Goal: Transaction & Acquisition: Subscribe to service/newsletter

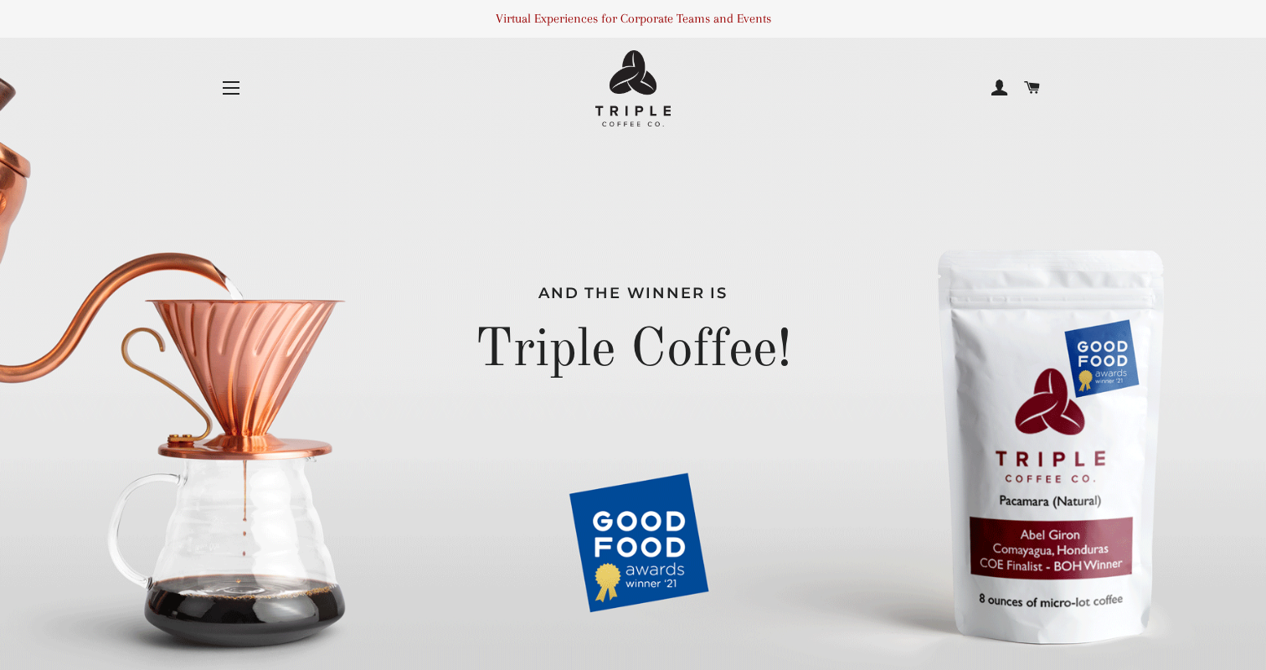
click at [234, 90] on button "Site navigation" at bounding box center [231, 88] width 42 height 42
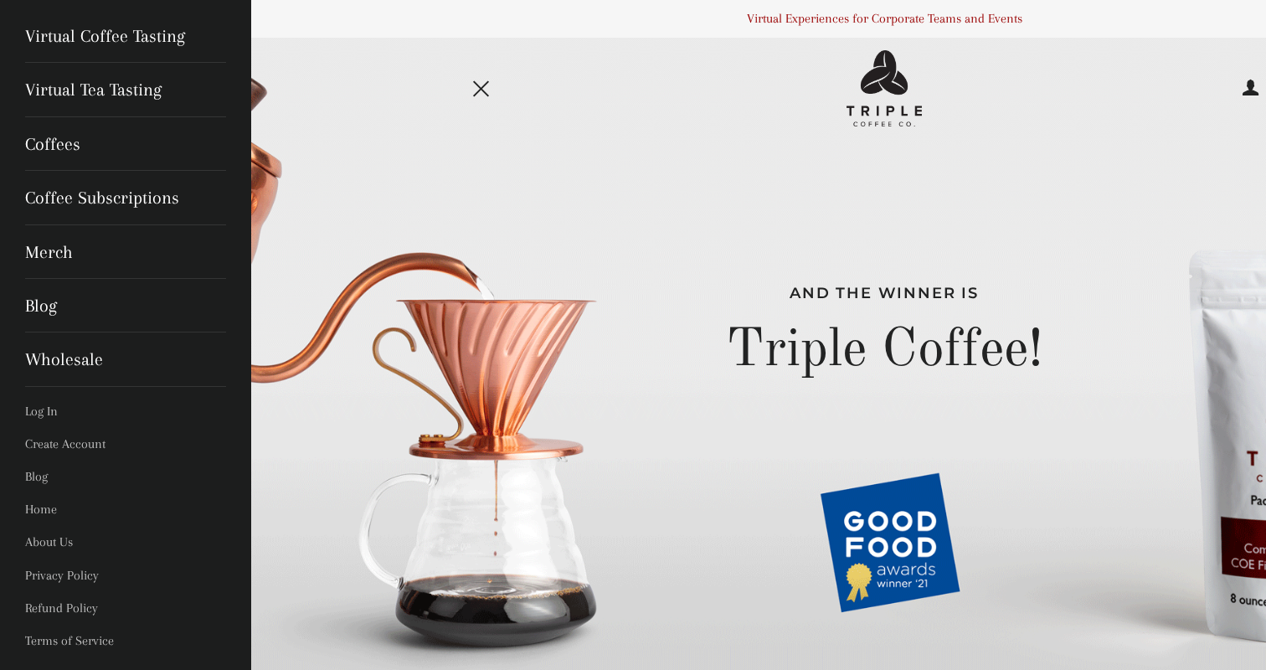
click at [482, 90] on span "button" at bounding box center [481, 89] width 16 height 16
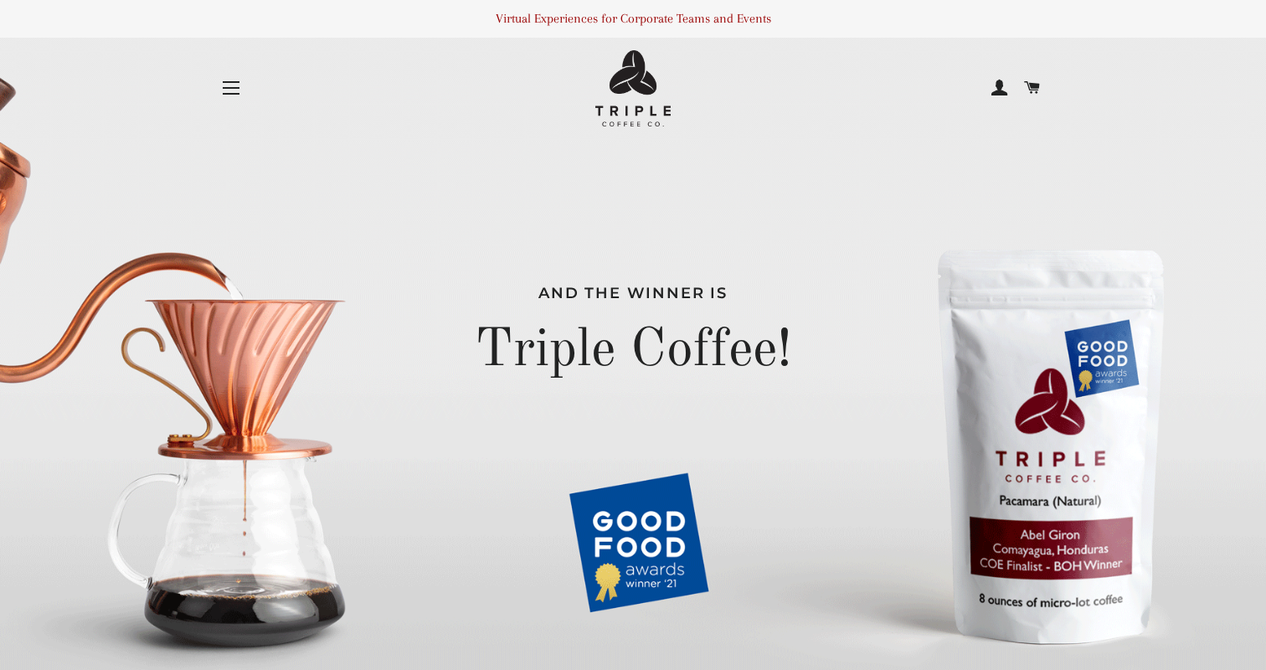
click at [233, 87] on button "Site navigation" at bounding box center [231, 88] width 42 height 42
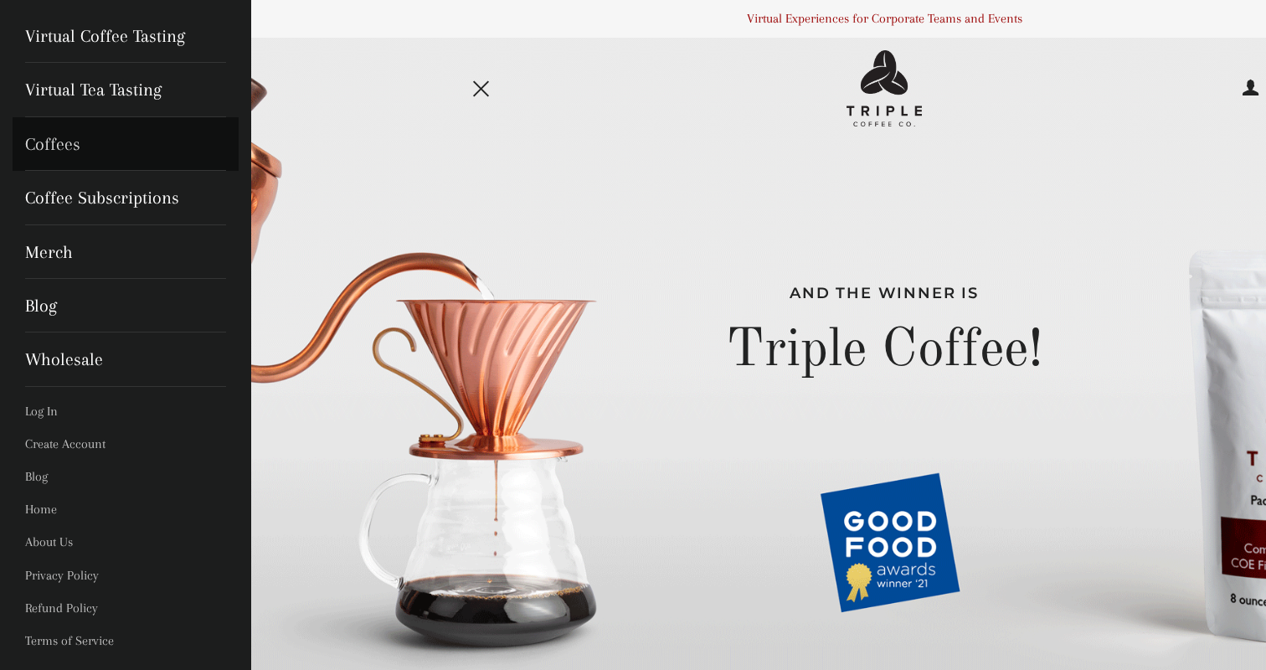
click at [106, 144] on link "Coffees" at bounding box center [126, 144] width 226 height 54
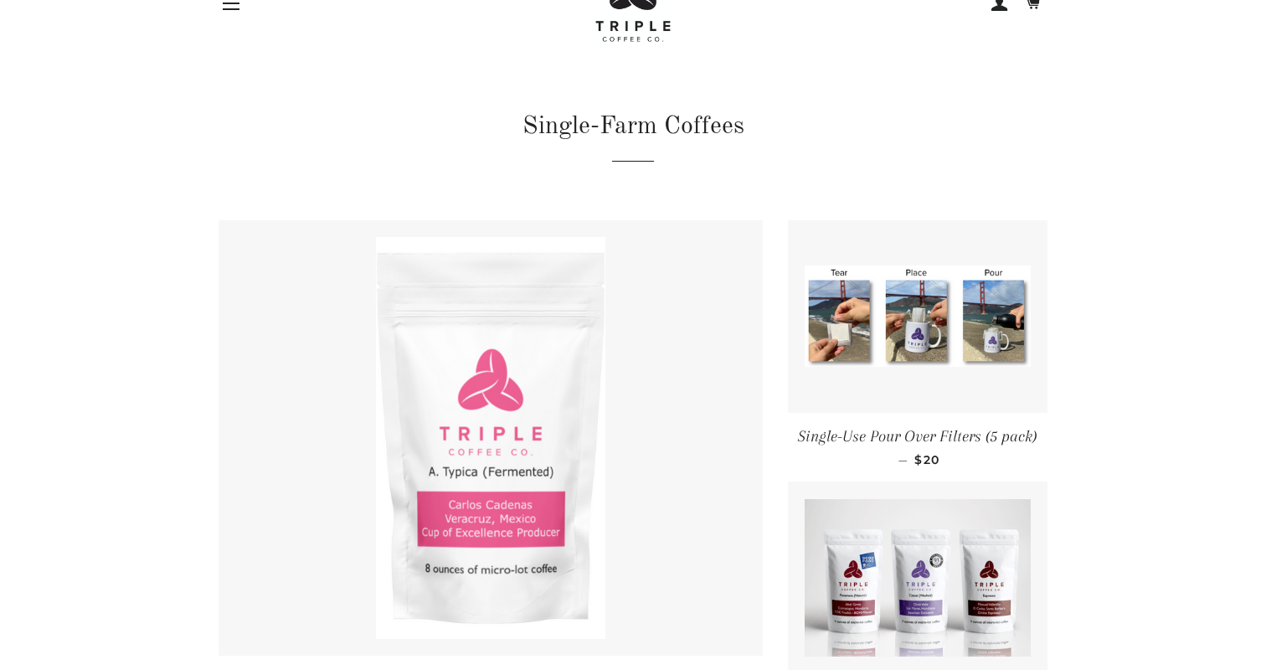
scroll to position [82, 0]
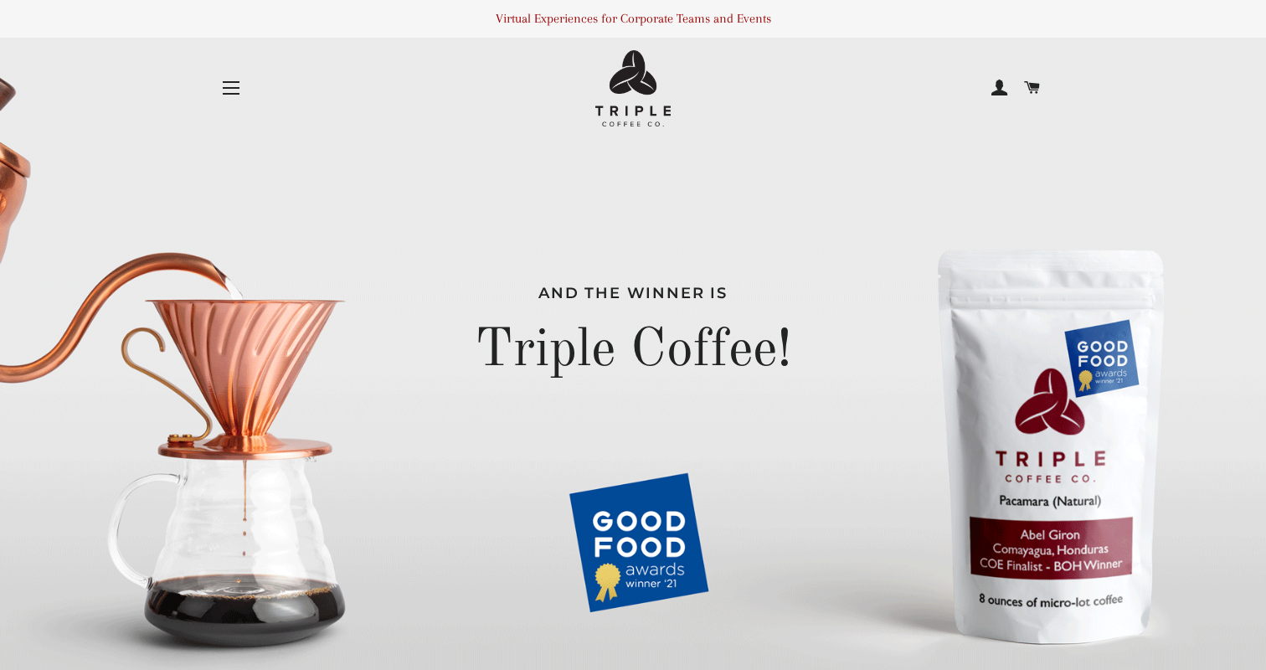
click at [236, 80] on button "Site navigation" at bounding box center [231, 88] width 42 height 42
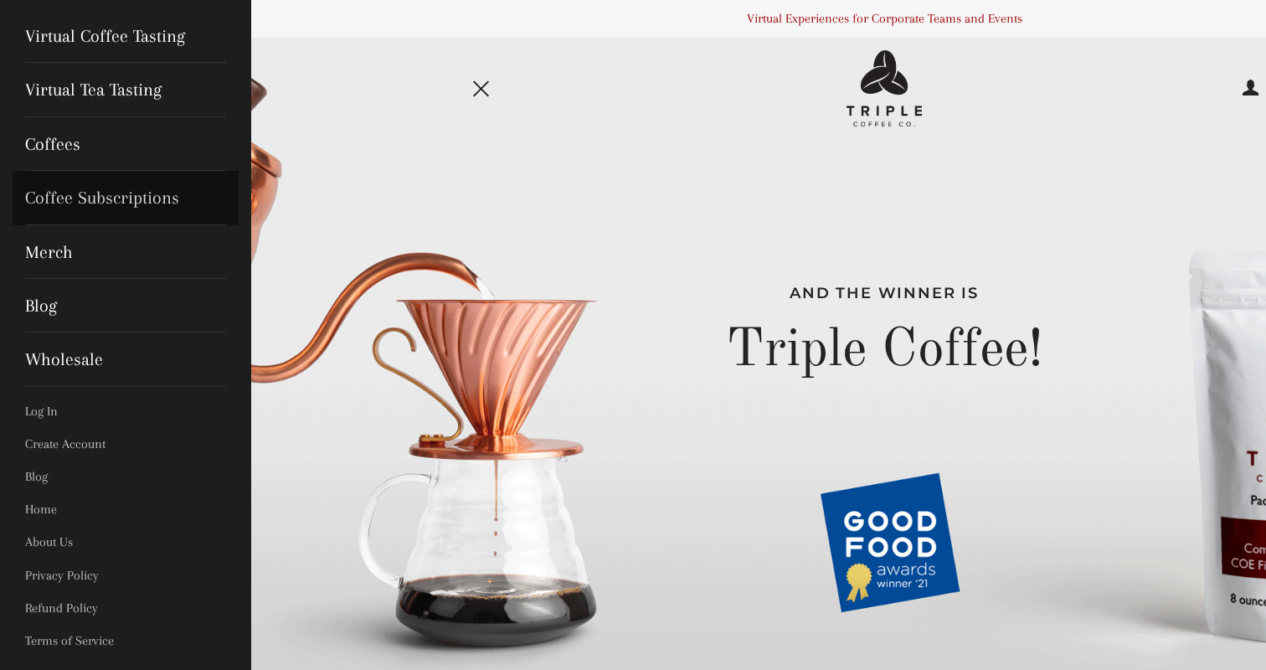
click at [100, 206] on link "Coffee Subscriptions" at bounding box center [126, 198] width 226 height 54
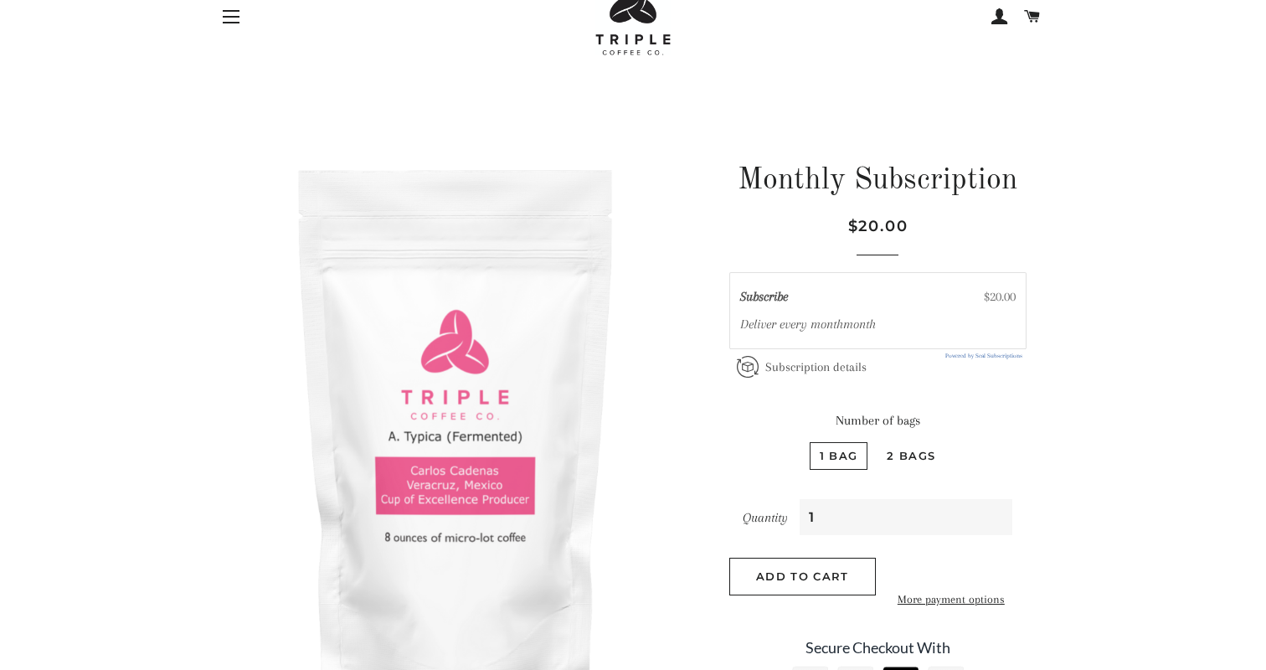
scroll to position [72, 0]
click at [238, 18] on button "Site navigation" at bounding box center [231, 16] width 42 height 42
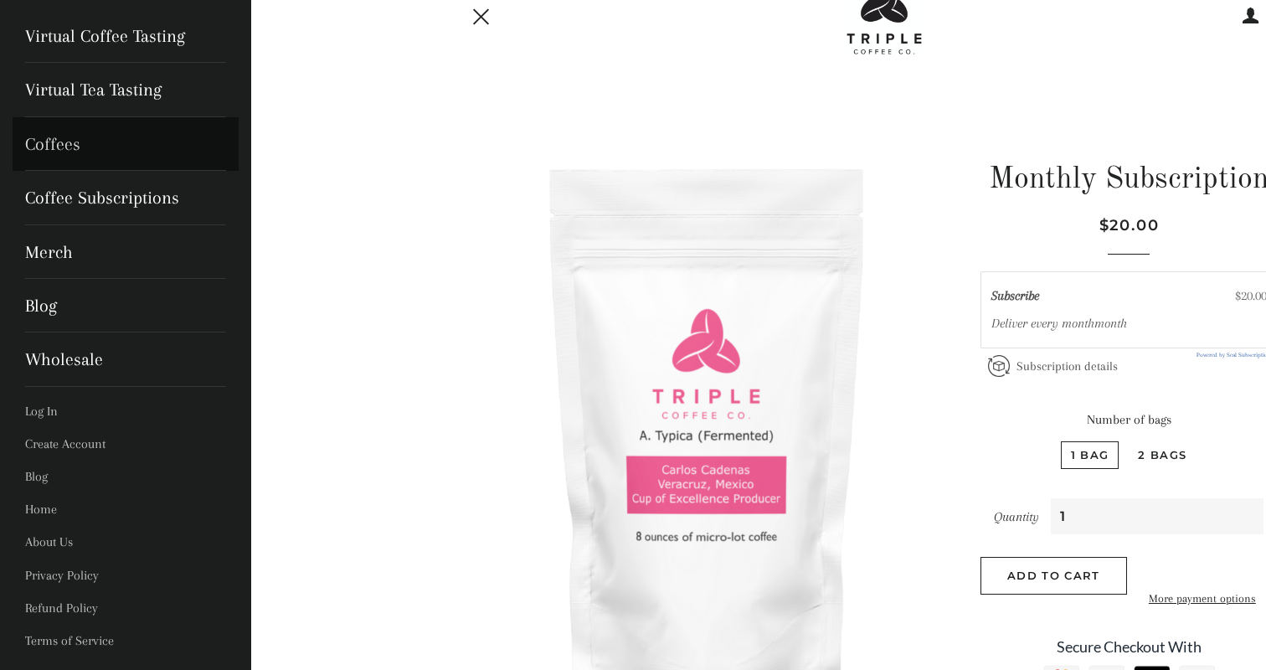
click at [44, 147] on link "Coffees" at bounding box center [126, 144] width 226 height 54
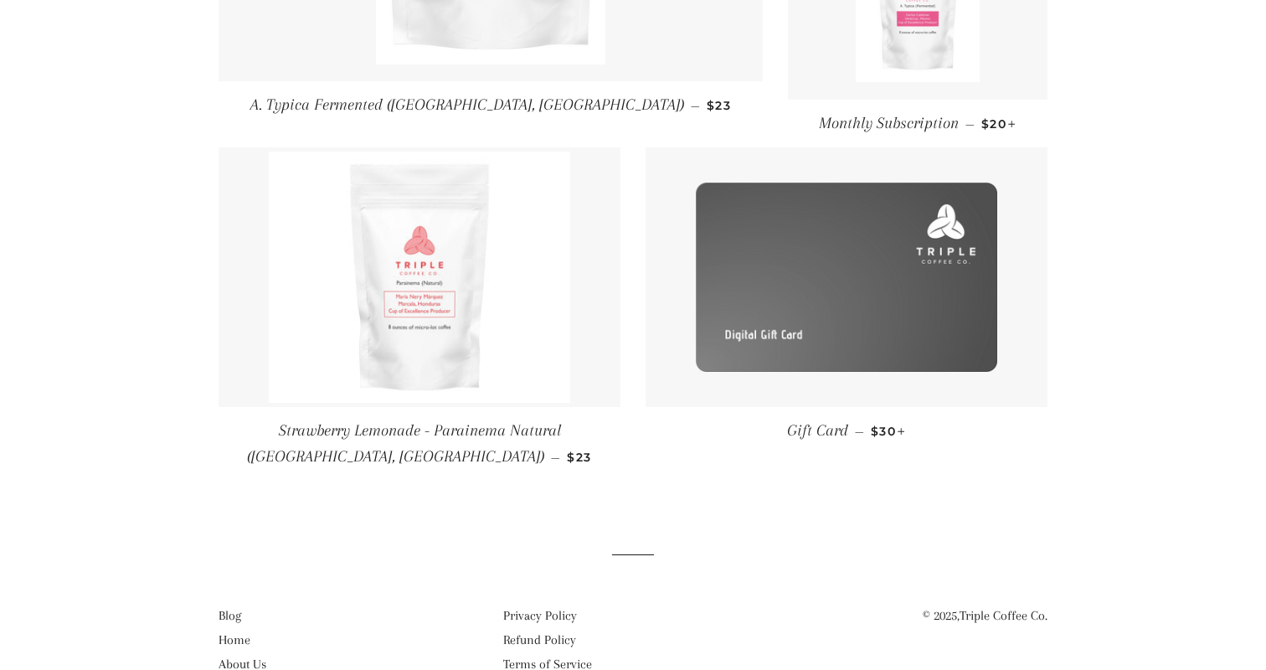
scroll to position [662, 0]
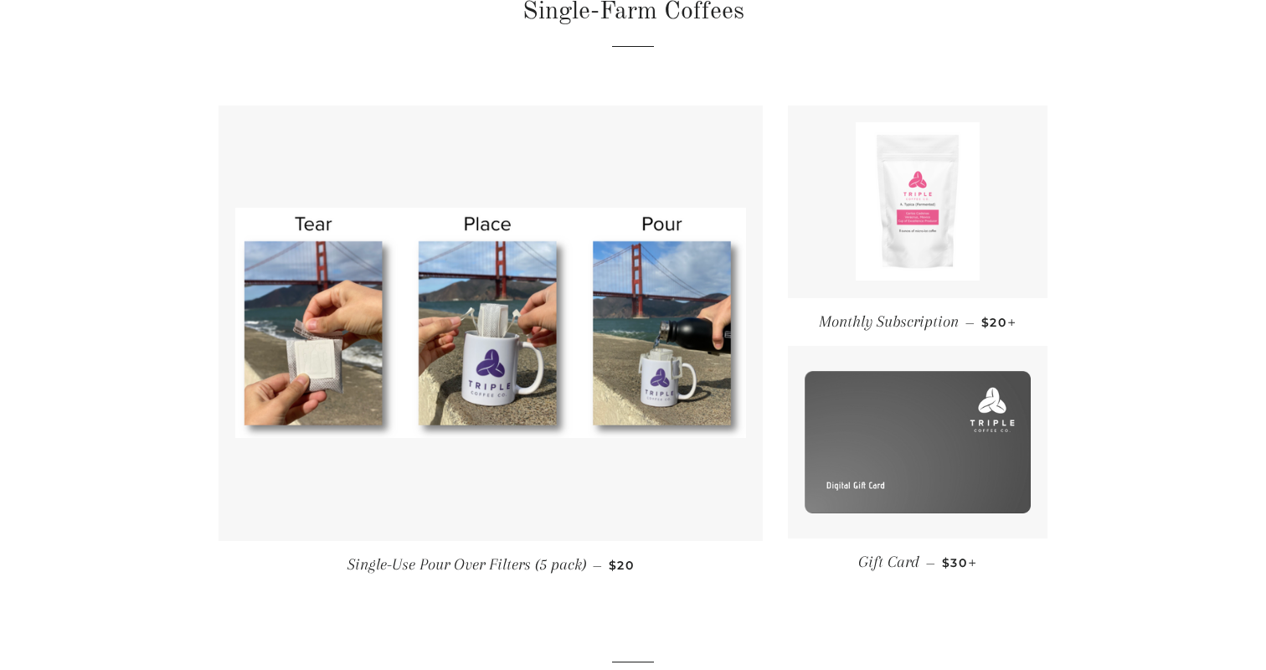
scroll to position [201, 0]
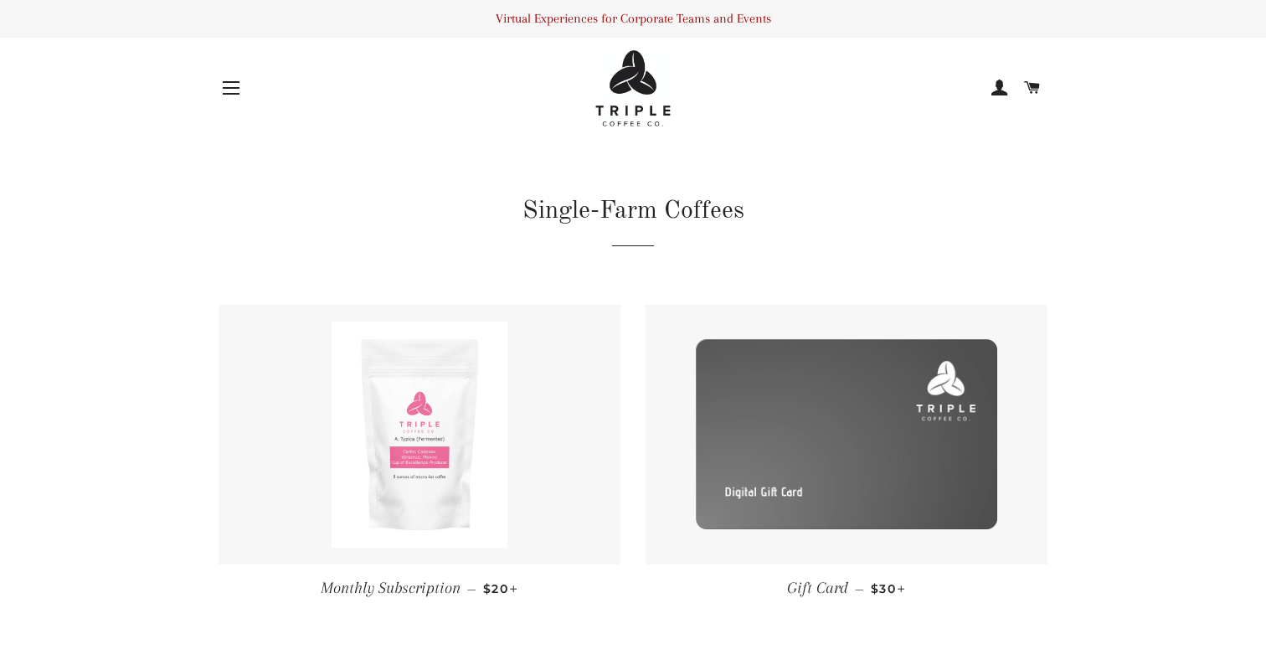
click at [424, 423] on img at bounding box center [420, 435] width 177 height 226
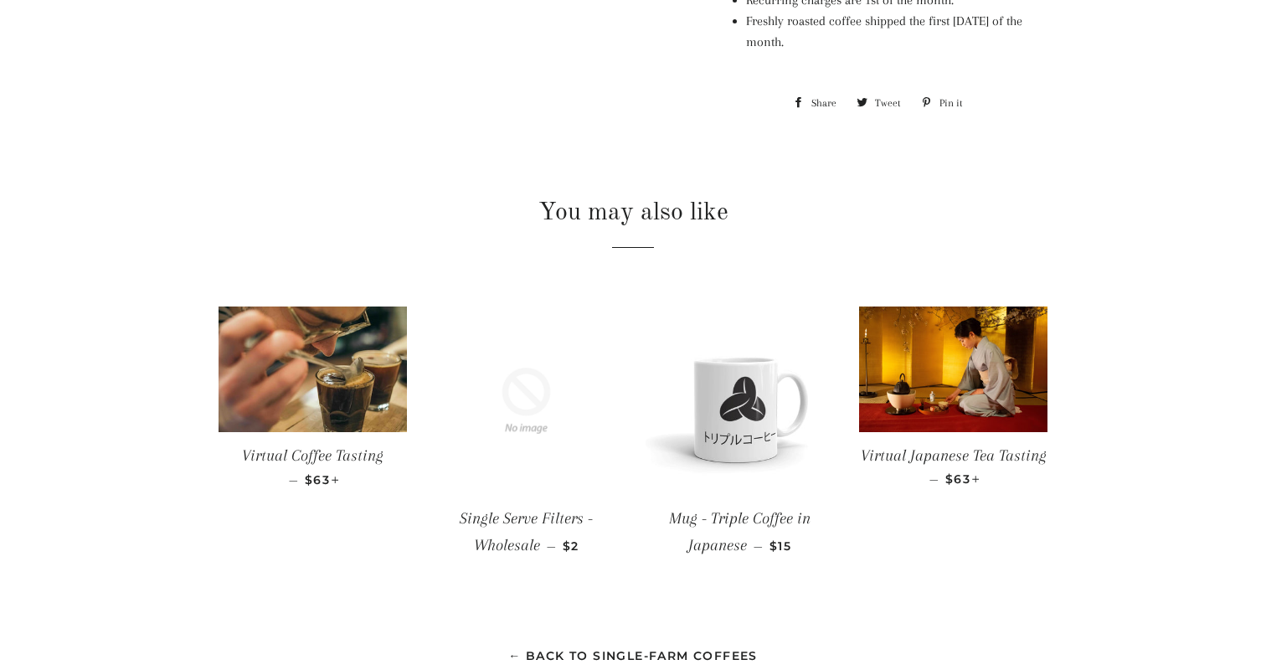
scroll to position [979, 0]
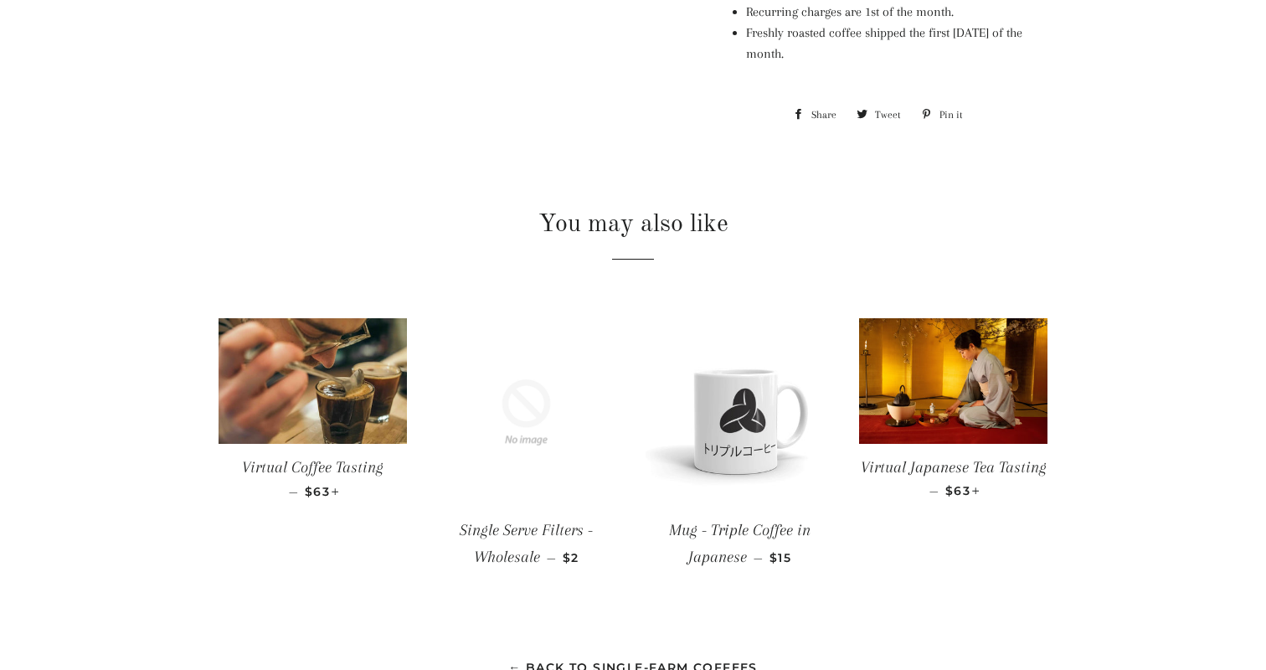
scroll to position [1089, 0]
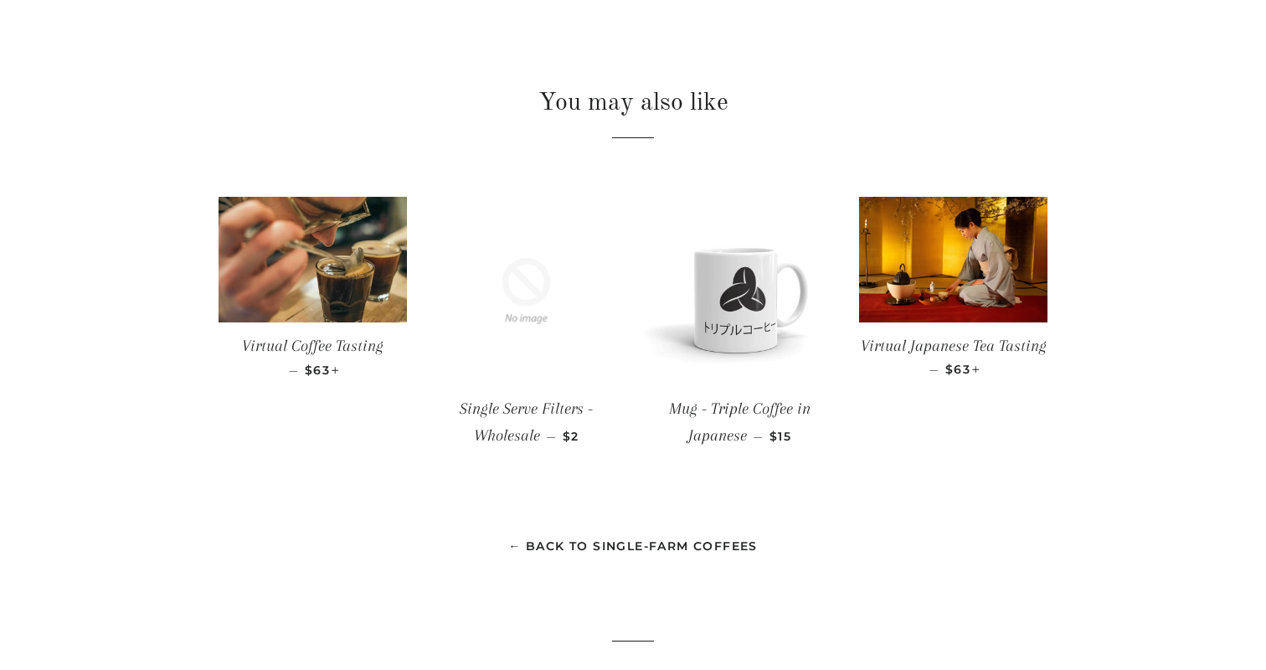
click at [511, 425] on span "Single Serve Filters - Wholesale" at bounding box center [526, 422] width 133 height 44
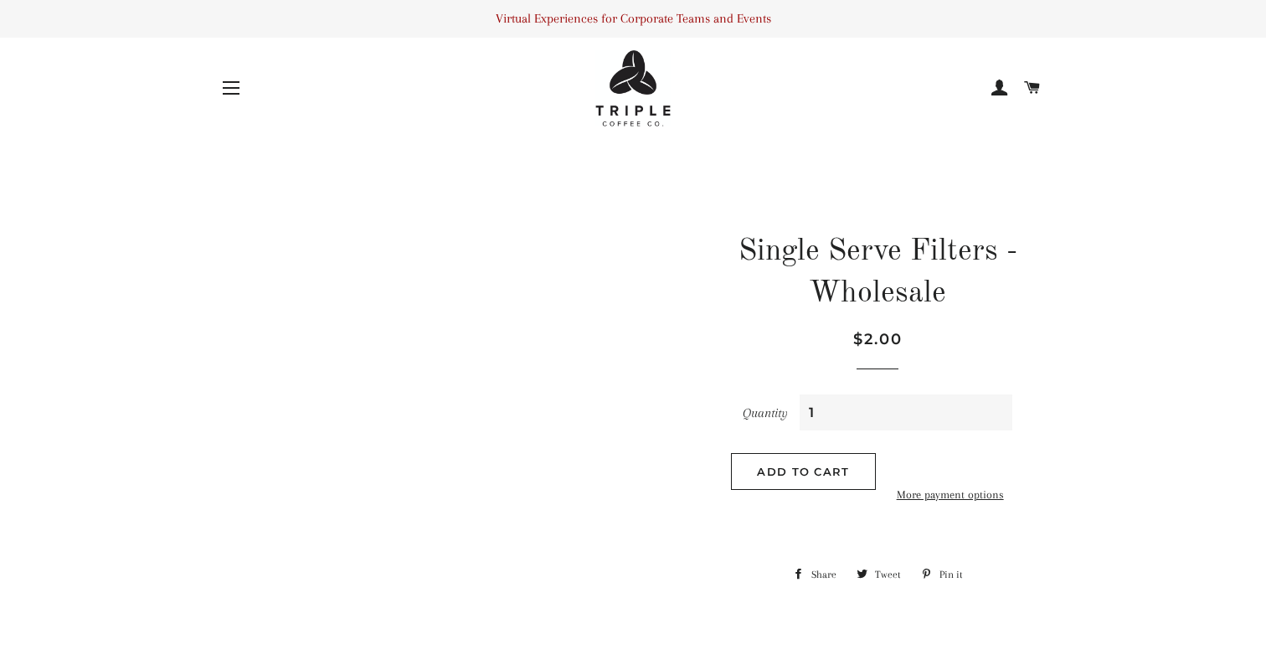
click at [235, 81] on span "button" at bounding box center [231, 82] width 17 height 2
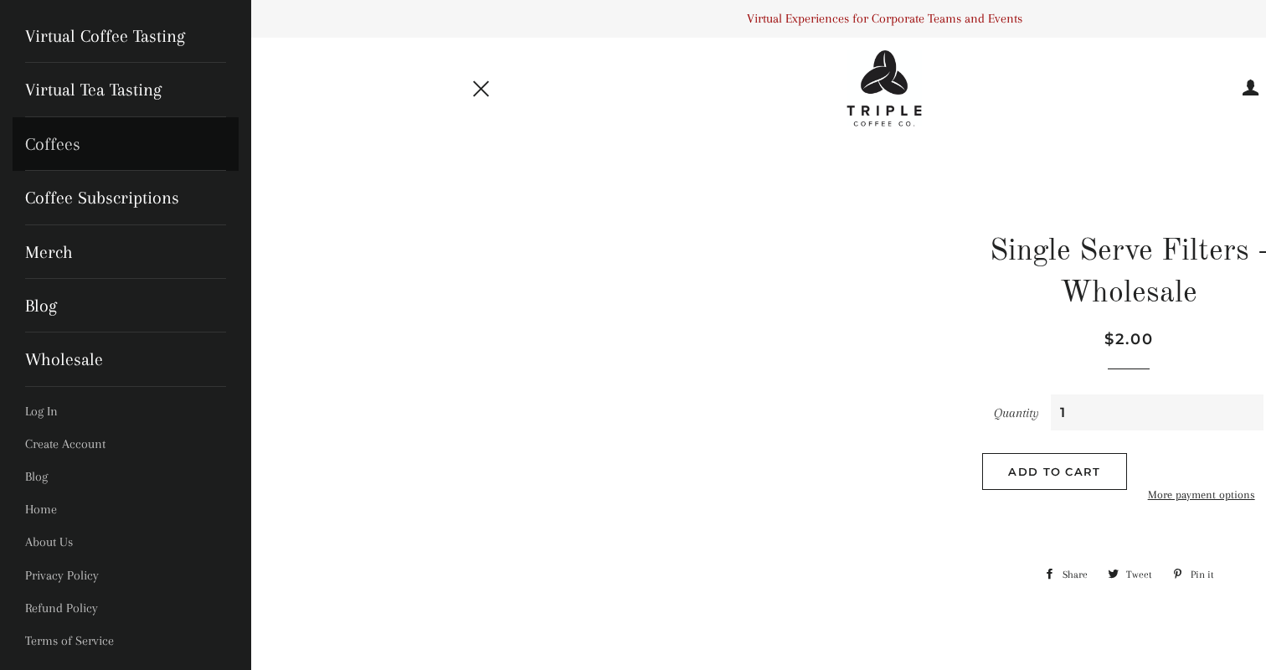
click at [73, 148] on link "Coffees" at bounding box center [126, 144] width 226 height 54
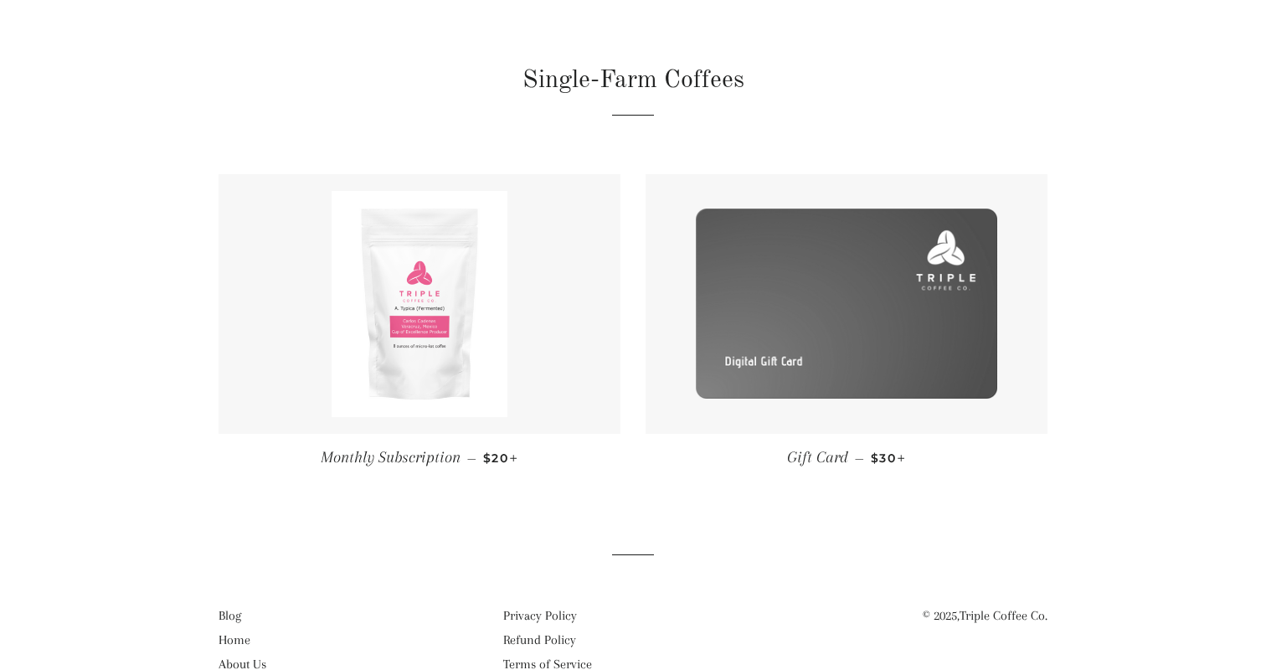
scroll to position [194, 0]
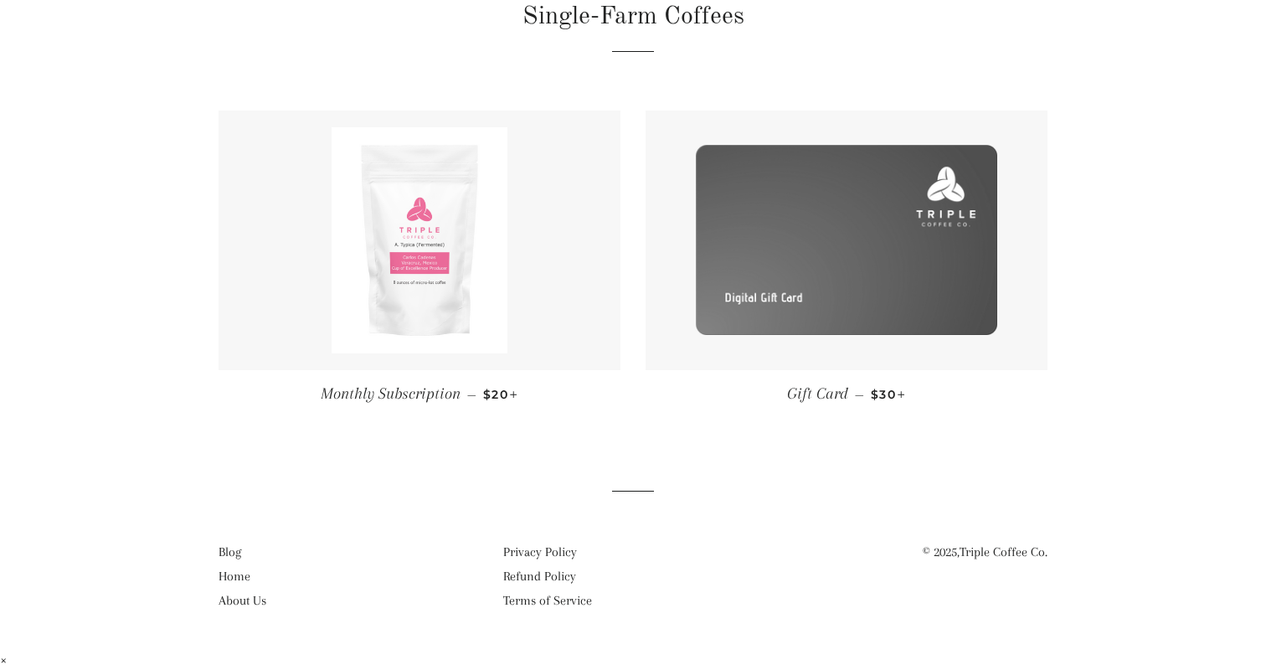
click at [357, 203] on img at bounding box center [420, 240] width 177 height 226
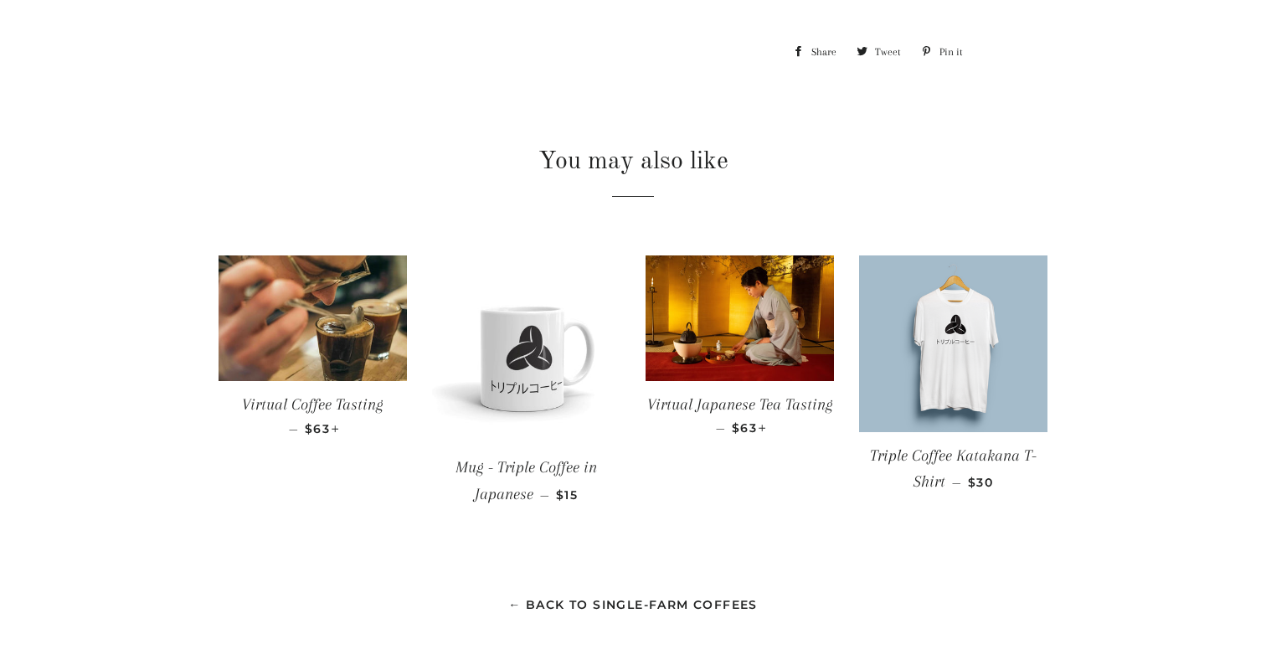
scroll to position [1034, 0]
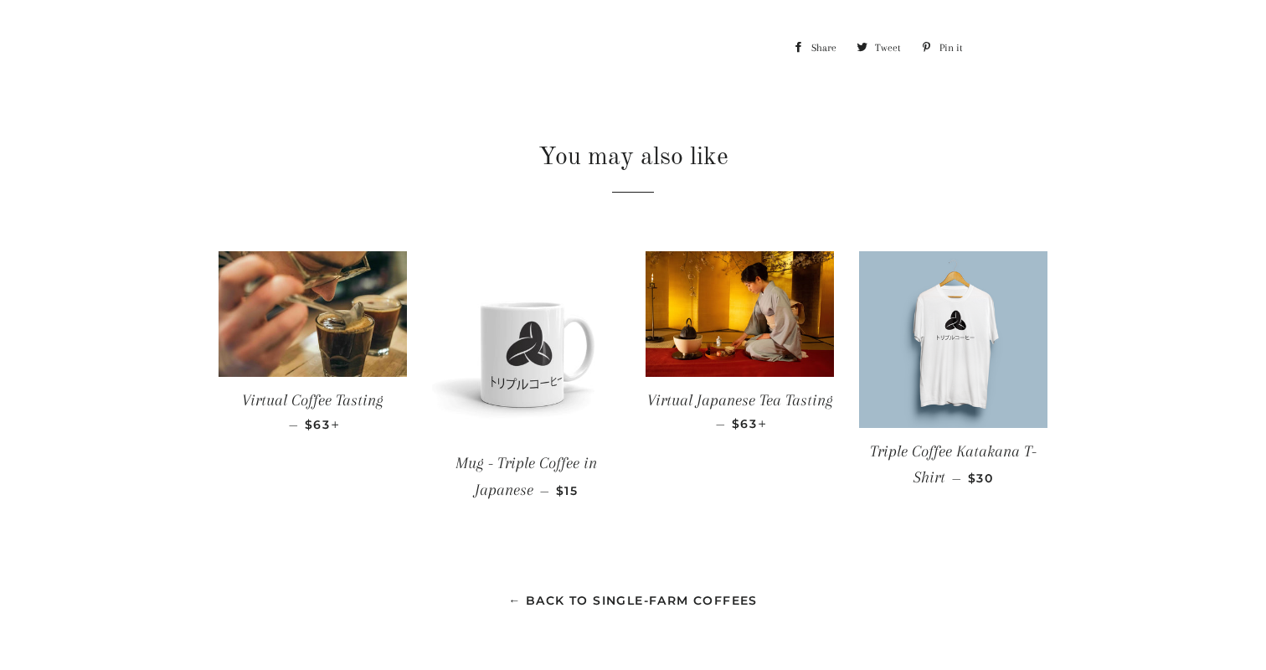
click at [560, 608] on link "← Back to Single-Farm Coffees" at bounding box center [633, 600] width 250 height 15
